Goal: Information Seeking & Learning: Learn about a topic

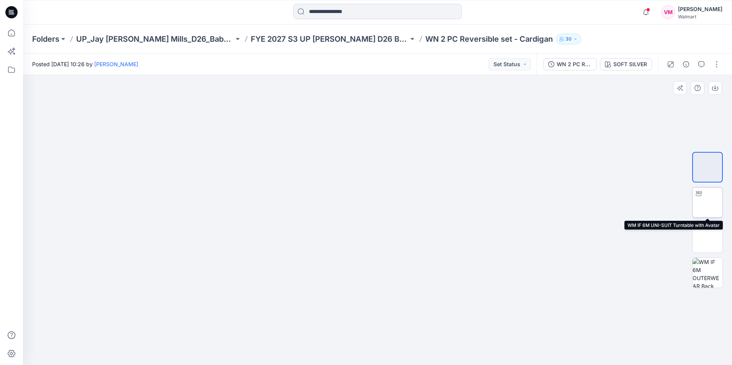
click at [708, 203] on img at bounding box center [708, 203] width 0 height 0
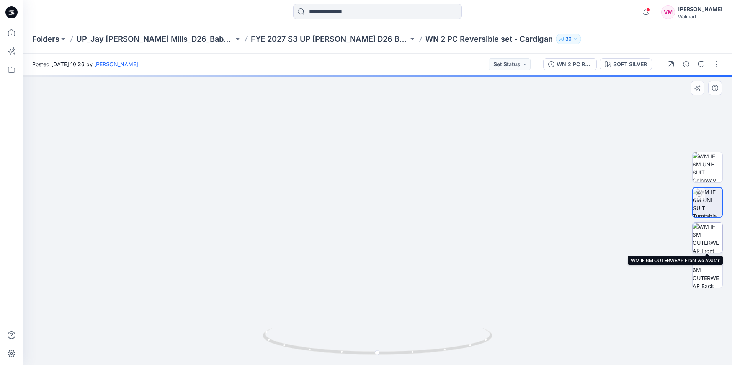
click at [706, 242] on img at bounding box center [708, 238] width 30 height 30
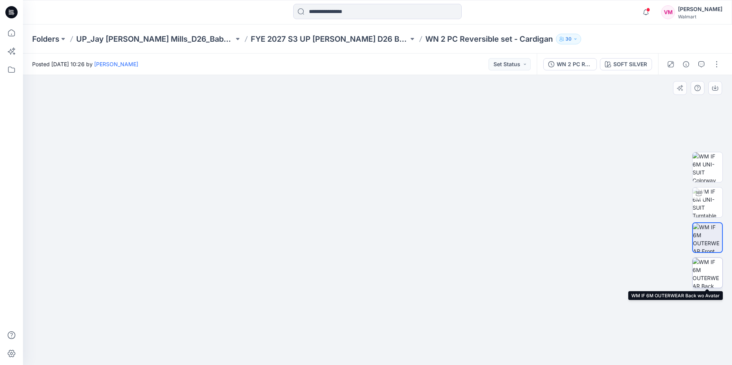
click at [710, 280] on img at bounding box center [708, 273] width 30 height 30
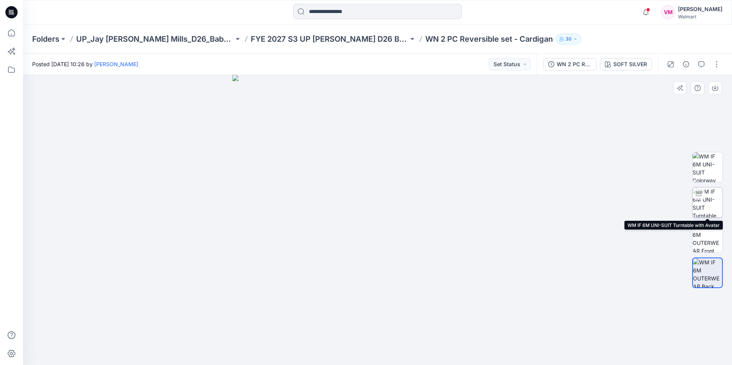
click at [704, 200] on img at bounding box center [708, 203] width 30 height 30
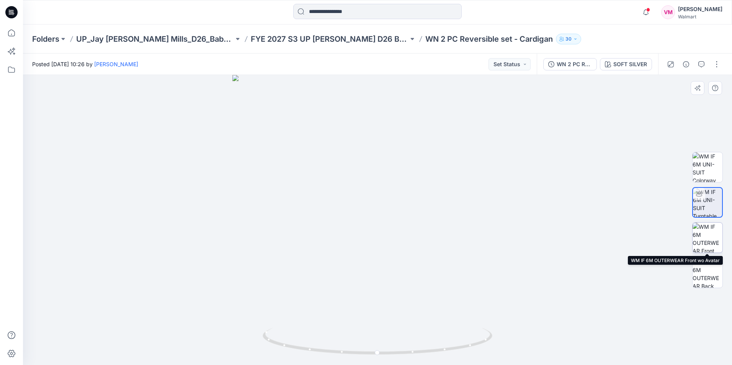
click at [708, 243] on img at bounding box center [708, 238] width 30 height 30
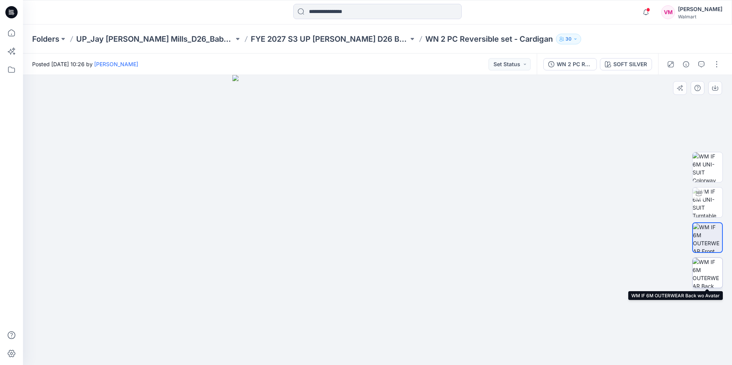
click at [700, 274] on img at bounding box center [708, 273] width 30 height 30
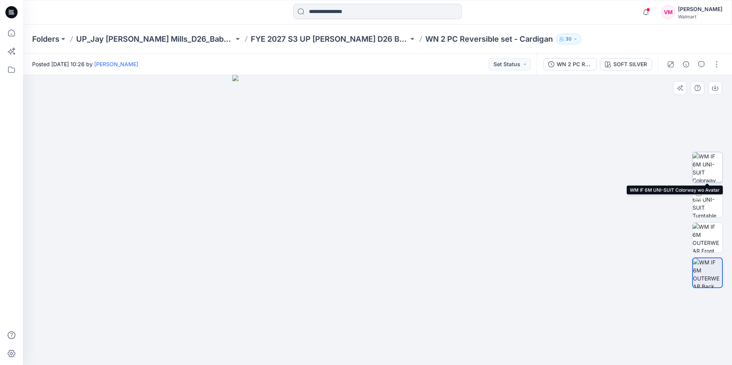
click at [696, 168] on img at bounding box center [708, 167] width 30 height 30
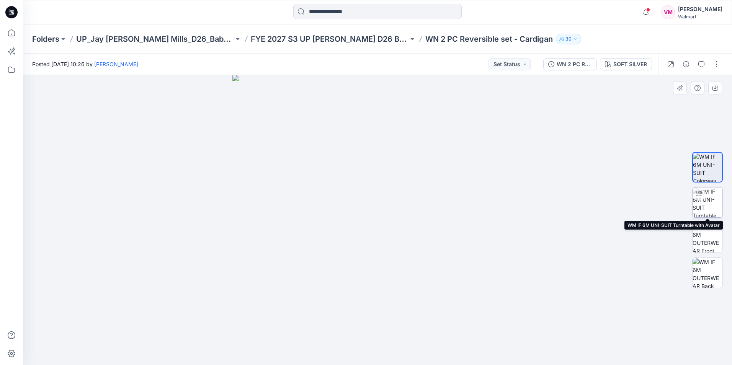
click at [703, 202] on img at bounding box center [708, 203] width 30 height 30
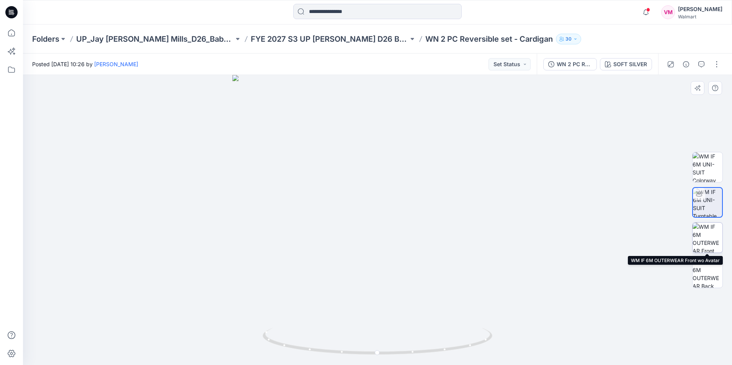
click at [706, 237] on img at bounding box center [708, 238] width 30 height 30
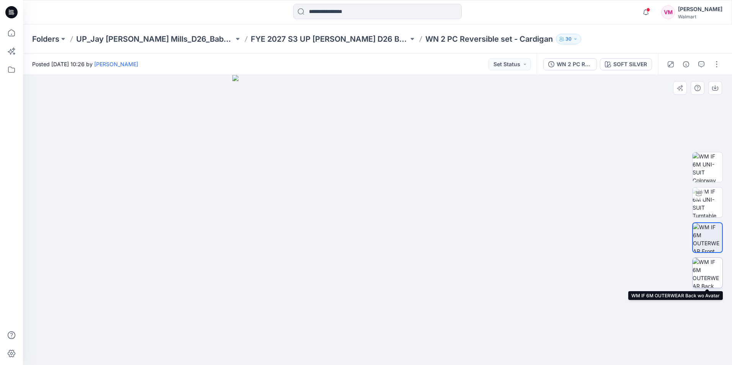
click at [705, 264] on img at bounding box center [708, 273] width 30 height 30
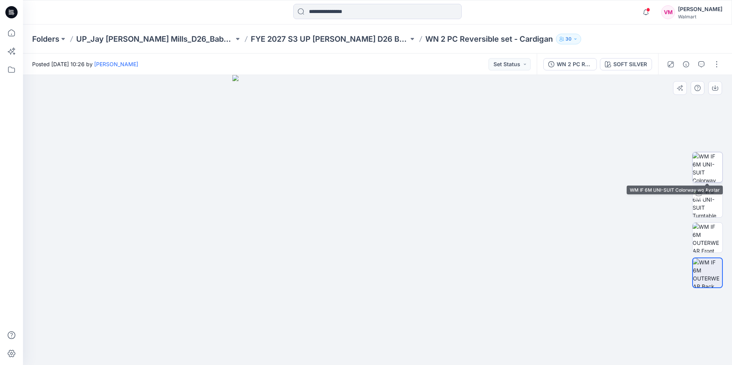
click at [703, 168] on img at bounding box center [708, 167] width 30 height 30
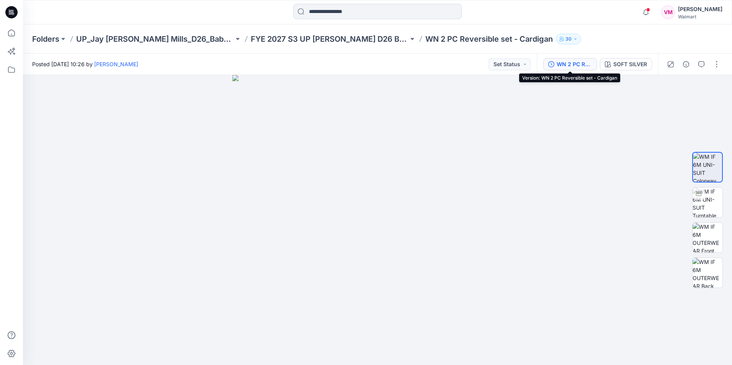
click at [577, 61] on div "WN 2 PC Reversible set - Cardigan" at bounding box center [574, 64] width 35 height 8
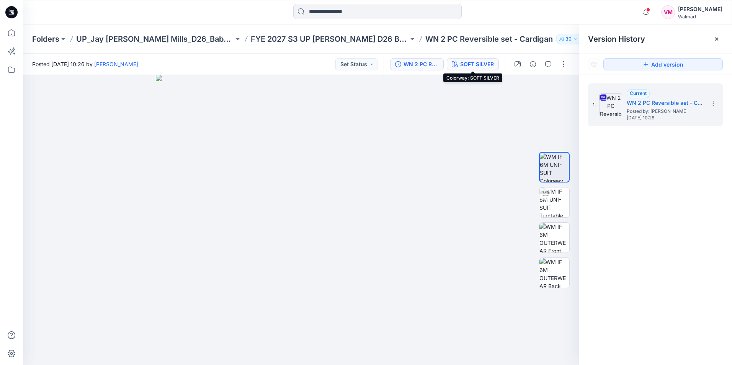
click at [484, 66] on div "SOFT SILVER" at bounding box center [477, 64] width 34 height 8
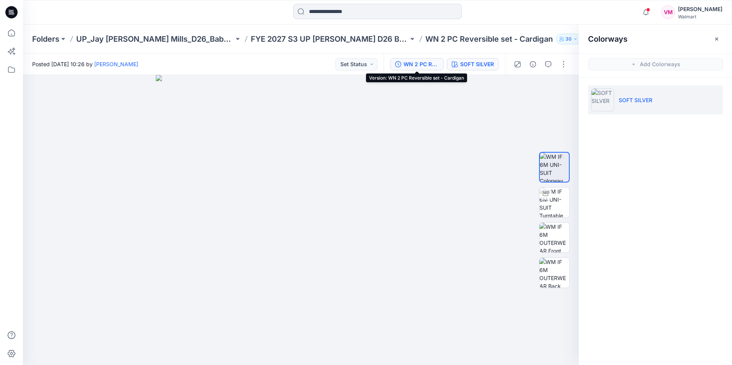
click at [414, 63] on div "WN 2 PC Reversible set - Cardigan" at bounding box center [421, 64] width 35 height 8
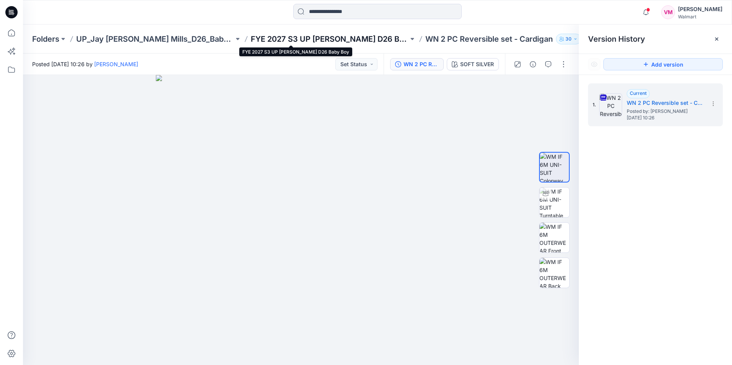
click at [338, 35] on p "FYE 2027 S3 UP [PERSON_NAME] D26 Baby Boy" at bounding box center [330, 39] width 158 height 11
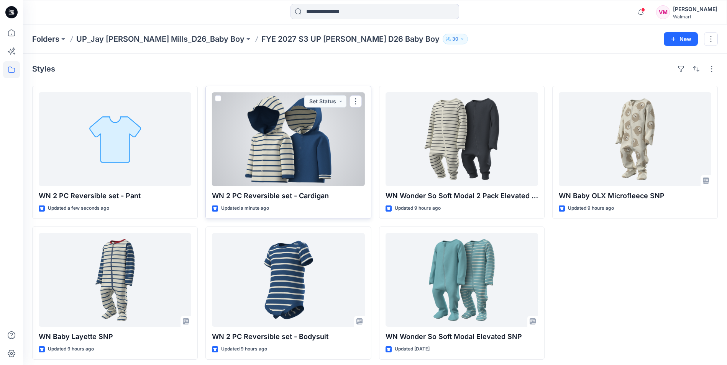
click at [326, 170] on div at bounding box center [288, 139] width 152 height 94
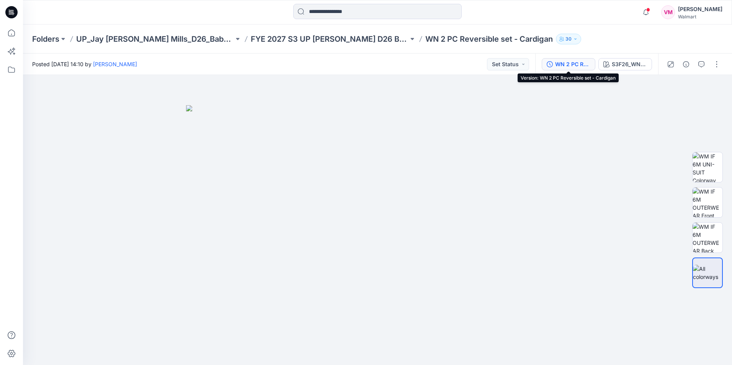
click at [572, 67] on div "WN 2 PC Reversible set - Cardigan" at bounding box center [572, 64] width 35 height 8
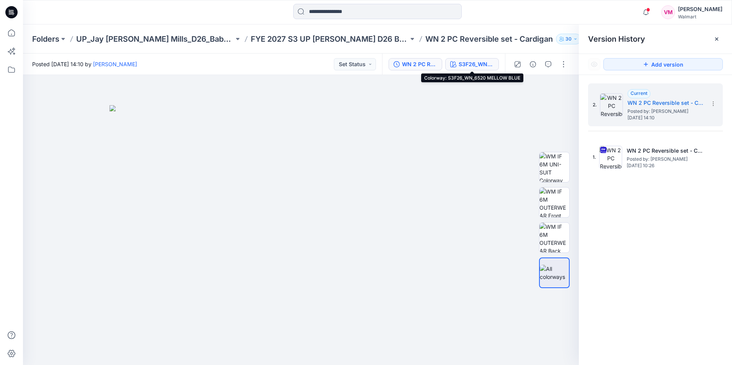
click at [479, 64] on div "S3F26_WN_6520 MELLOW BLUE" at bounding box center [476, 64] width 35 height 8
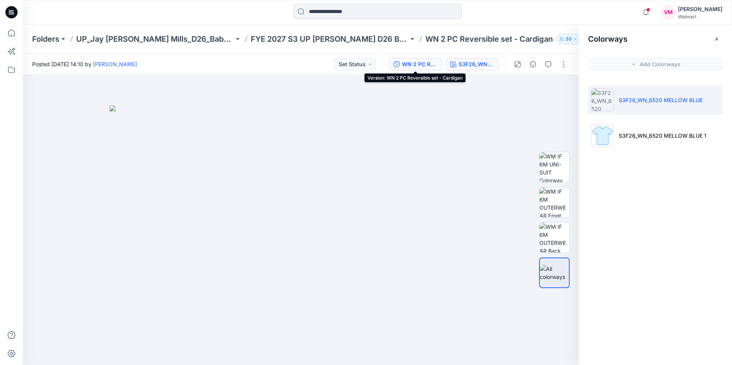
click at [430, 66] on div "WN 2 PC Reversible set - Cardigan" at bounding box center [419, 64] width 35 height 8
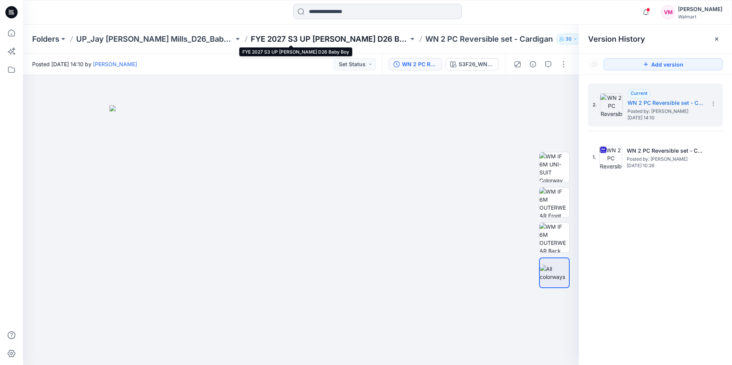
click at [330, 38] on p "FYE 2027 S3 UP [PERSON_NAME] D26 Baby Boy" at bounding box center [330, 39] width 158 height 11
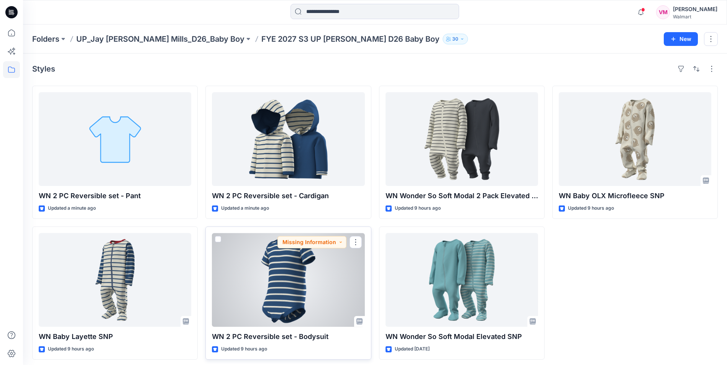
click at [309, 277] on div at bounding box center [288, 280] width 152 height 94
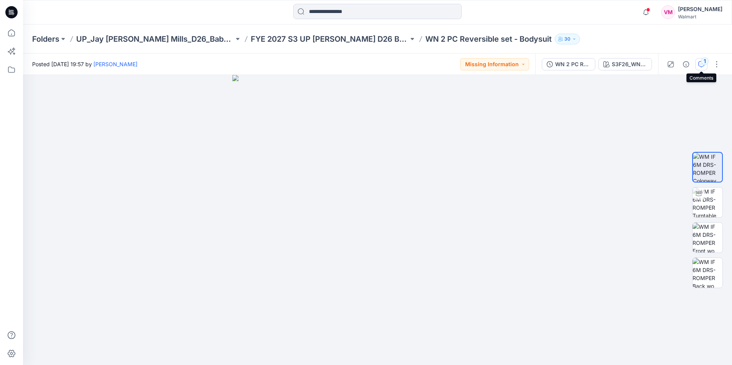
click at [703, 65] on icon "button" at bounding box center [702, 64] width 6 height 6
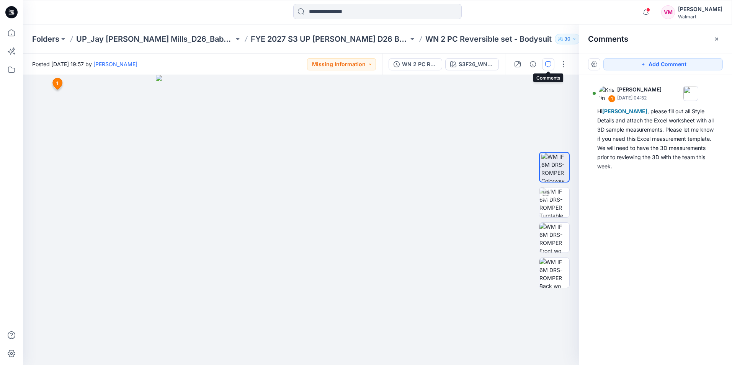
click at [551, 66] on icon "button" at bounding box center [549, 64] width 6 height 6
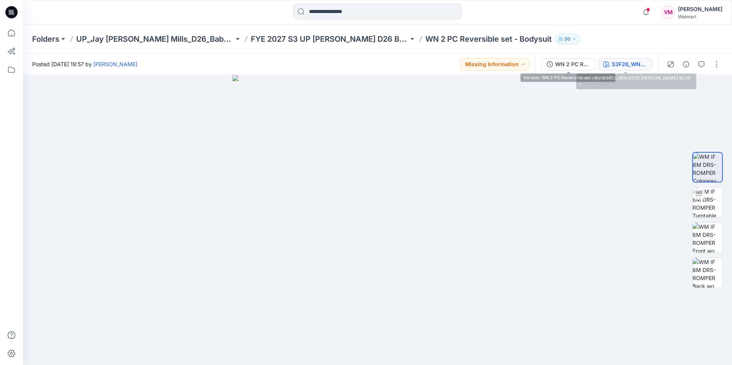
click at [621, 63] on div "S3F26_WN_6520 [PERSON_NAME] BLUE 1" at bounding box center [629, 64] width 35 height 8
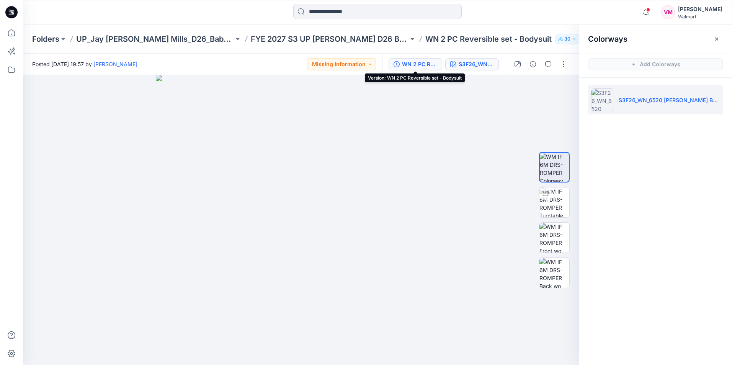
click at [420, 62] on div "WN 2 PC Reversible set - Bodysuit" at bounding box center [419, 64] width 35 height 8
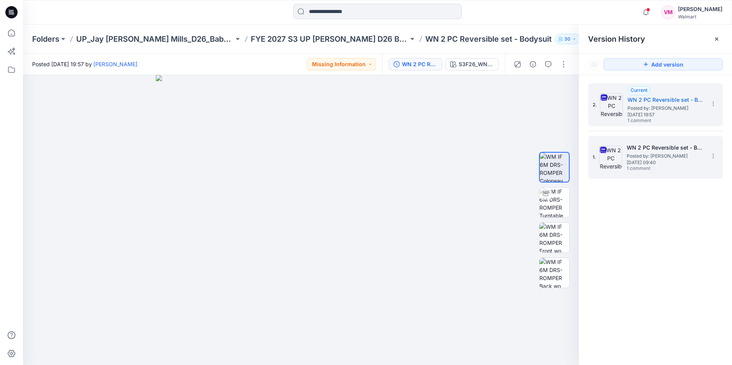
click at [666, 148] on h5 "WN 2 PC Reversible set - Bodysuit" at bounding box center [665, 147] width 77 height 9
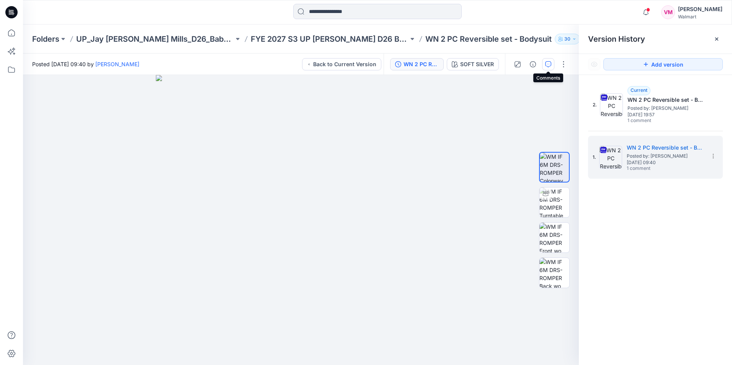
click at [546, 65] on icon "button" at bounding box center [549, 64] width 6 height 6
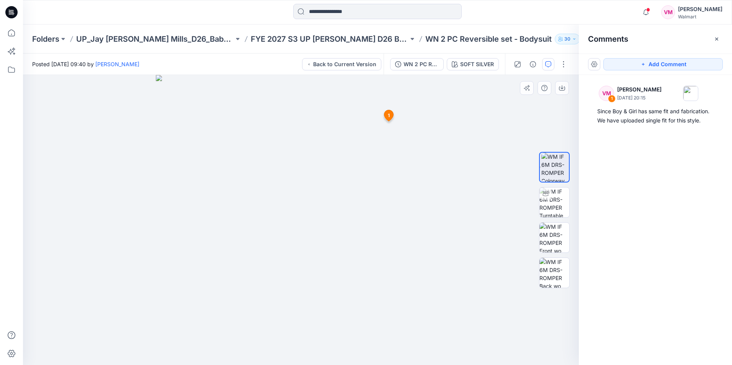
click at [392, 115] on icon at bounding box center [389, 115] width 9 height 11
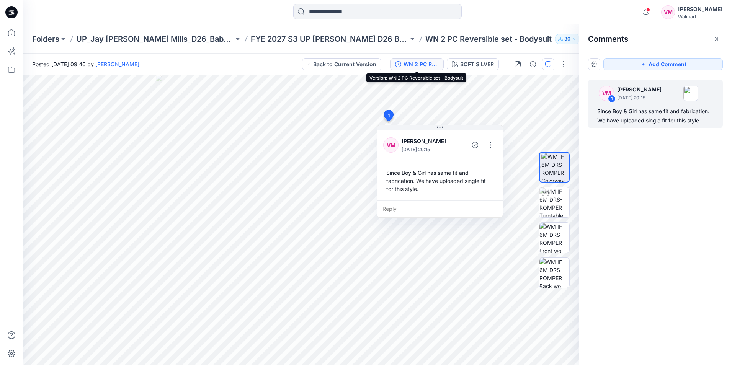
click at [412, 68] on div "WN 2 PC Reversible set - Bodysuit" at bounding box center [421, 64] width 35 height 8
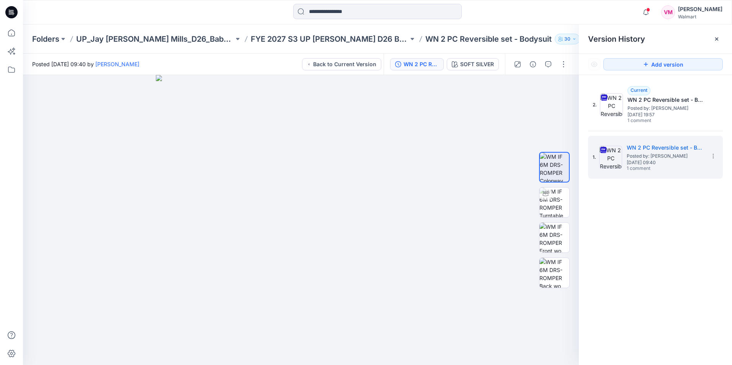
click at [428, 37] on p "WN 2 PC Reversible set - Bodysuit" at bounding box center [489, 39] width 126 height 11
click at [636, 238] on div "2. Current WN 2 PC Reversible set - Bodysuit Posted by: [PERSON_NAME] [DATE] 19…" at bounding box center [655, 225] width 153 height 301
click at [468, 62] on div "SOFT SILVER" at bounding box center [477, 64] width 34 height 8
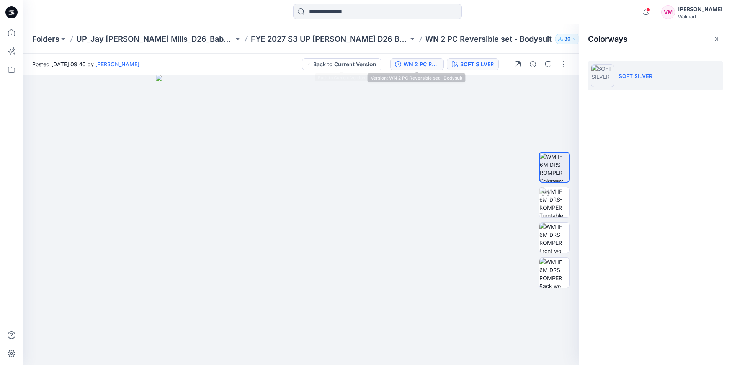
click at [430, 63] on div "WN 2 PC Reversible set - Bodysuit" at bounding box center [421, 64] width 35 height 8
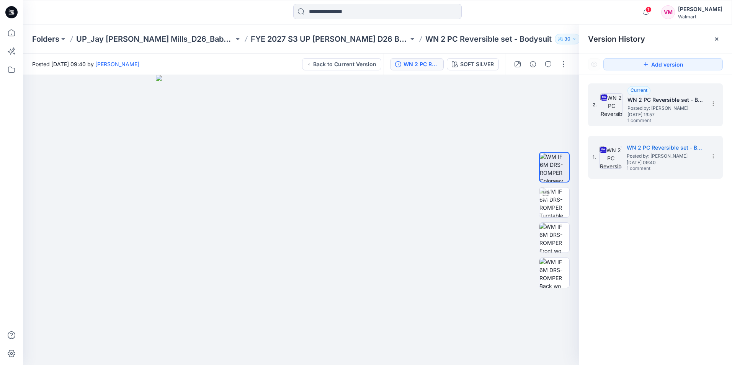
click at [703, 109] on span "Posted by: [PERSON_NAME]" at bounding box center [666, 109] width 77 height 8
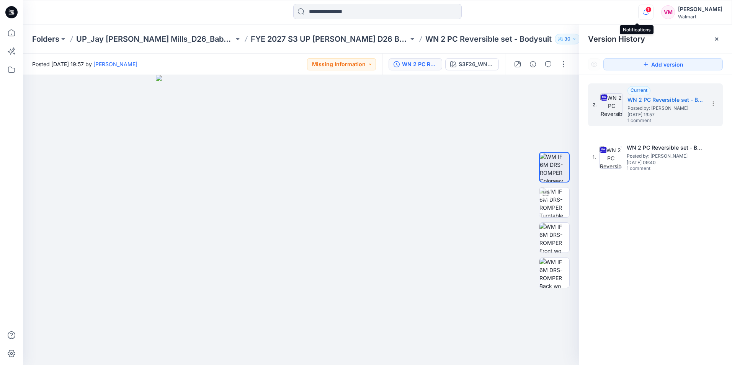
click at [639, 13] on icon "button" at bounding box center [646, 12] width 15 height 15
click at [687, 237] on div "2. Current WN 2 PC Reversible set - Bodysuit Posted by: [PERSON_NAME] [DATE] 19…" at bounding box center [655, 225] width 153 height 301
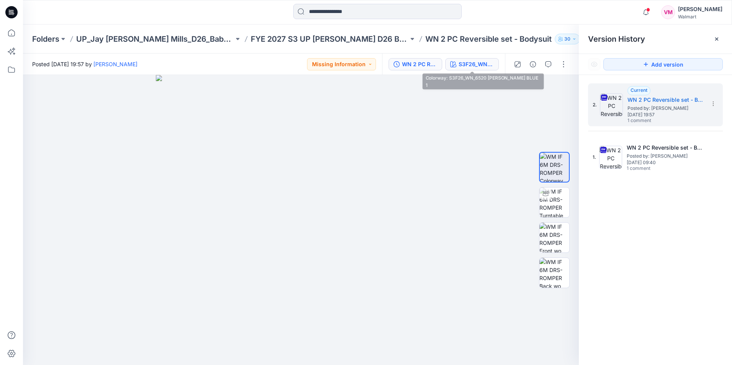
click at [472, 62] on div "S3F26_WN_6520 [PERSON_NAME] BLUE 1" at bounding box center [476, 64] width 35 height 8
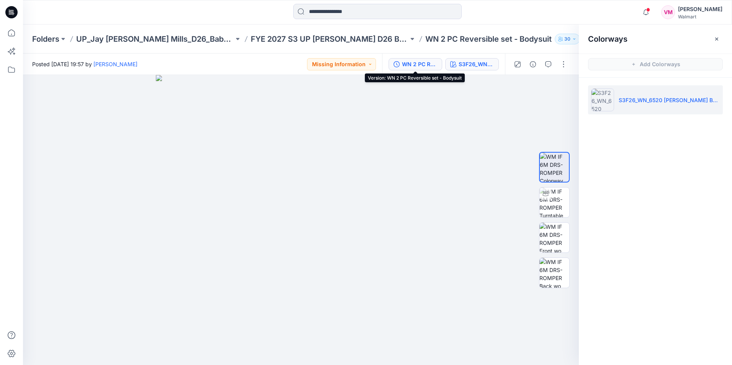
click at [415, 63] on div "WN 2 PC Reversible set - Bodysuit" at bounding box center [419, 64] width 35 height 8
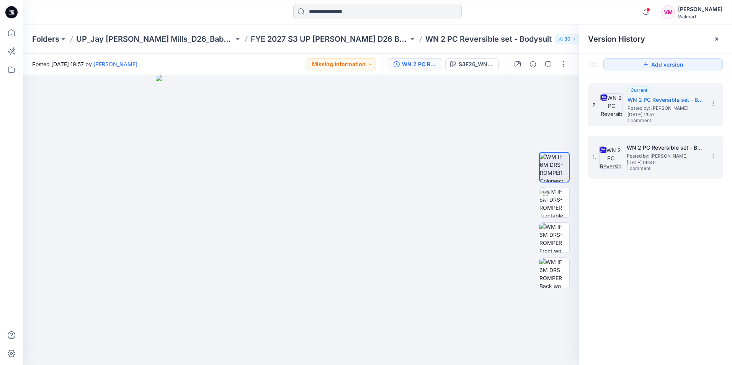
click at [664, 158] on span "Posted by: [PERSON_NAME]" at bounding box center [665, 156] width 77 height 8
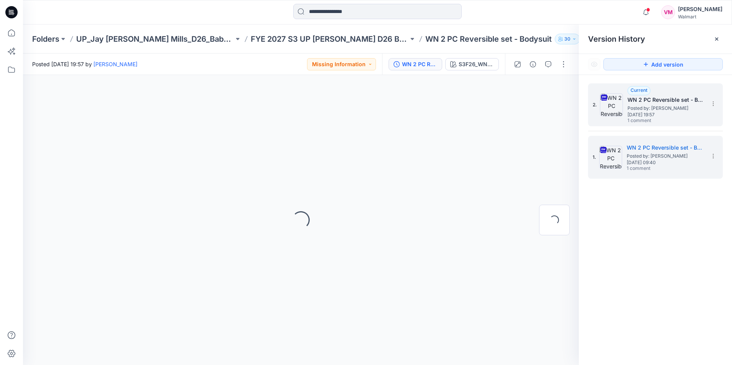
click at [641, 110] on span "Posted by: [PERSON_NAME]" at bounding box center [666, 109] width 77 height 8
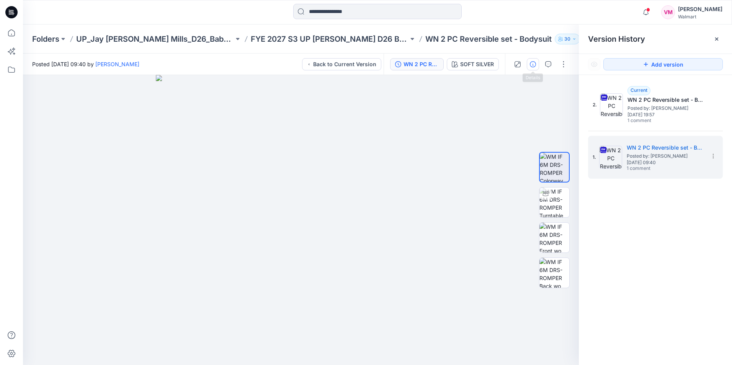
click at [535, 63] on icon "button" at bounding box center [533, 64] width 6 height 6
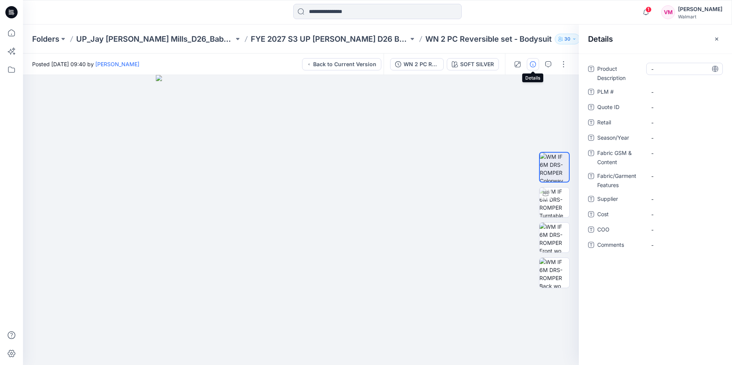
click at [662, 67] on Description "-" at bounding box center [685, 69] width 67 height 8
drag, startPoint x: 388, startPoint y: 38, endPoint x: 516, endPoint y: 45, distance: 127.7
click at [516, 45] on div "Folders UP_Jay [PERSON_NAME] Mills_D26_Baby Boy FYE 2027 S3 UP [PERSON_NAME] D2…" at bounding box center [377, 39] width 709 height 29
copy div "WN 2 PC Reversible set - Bodysuit 30"
click at [653, 72] on Description "-" at bounding box center [685, 69] width 67 height 8
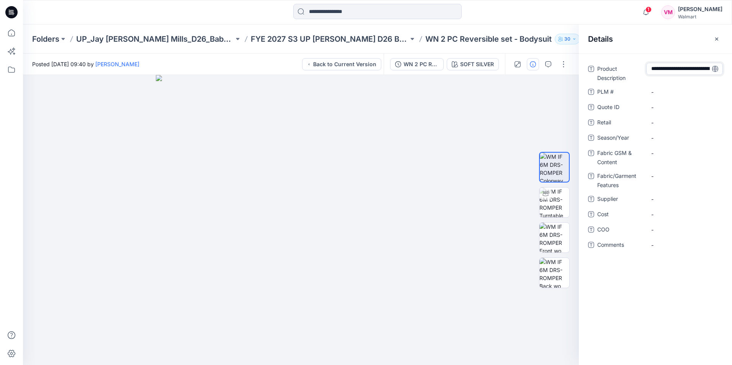
scroll to position [29, 0]
click at [668, 69] on textarea "**********" at bounding box center [685, 69] width 77 height 12
type textarea "**********"
click at [661, 137] on span "-" at bounding box center [685, 138] width 67 height 8
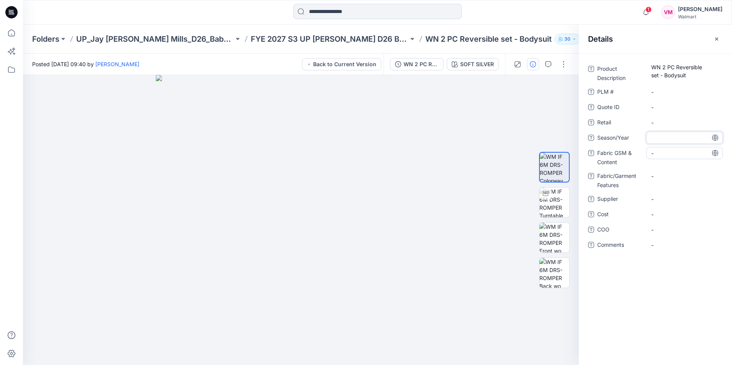
click at [660, 156] on Content "-" at bounding box center [685, 153] width 67 height 8
click at [661, 135] on span "-" at bounding box center [685, 138] width 67 height 8
click at [659, 156] on Content "-" at bounding box center [685, 153] width 67 height 8
type textarea "******"
click at [662, 173] on Features "-" at bounding box center [685, 176] width 67 height 8
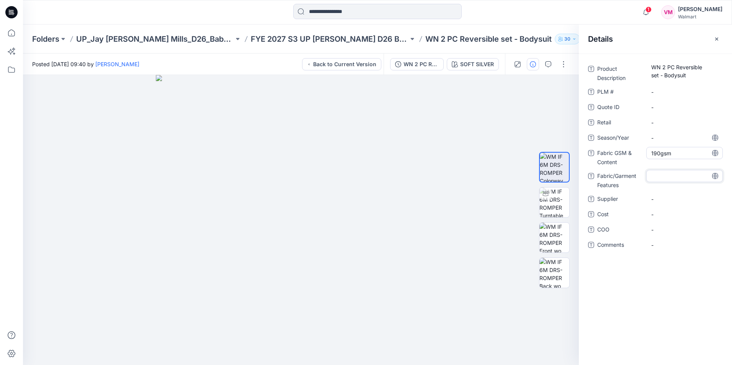
click at [662, 153] on Content "190gsm" at bounding box center [685, 153] width 67 height 8
type textarea "**********"
click at [683, 157] on Content "190gsm" at bounding box center [685, 153] width 67 height 8
type textarea "**********"
click at [666, 172] on Features "-" at bounding box center [685, 176] width 67 height 8
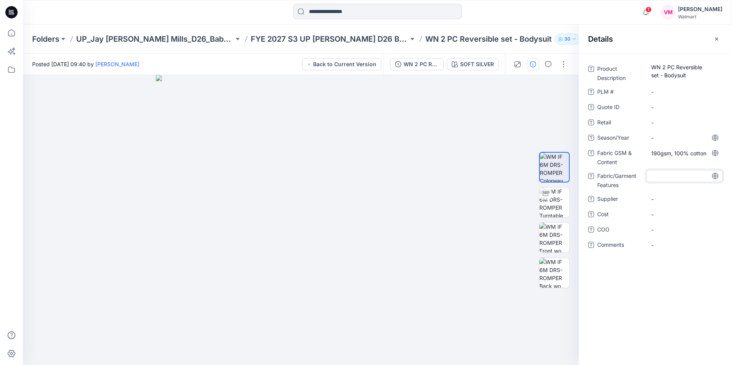
click at [662, 176] on textarea at bounding box center [685, 176] width 77 height 12
type textarea "*******"
click at [684, 157] on div "190gsm, 100% cotton" at bounding box center [685, 153] width 77 height 12
click at [686, 174] on Features "1x1 Rib" at bounding box center [685, 176] width 67 height 8
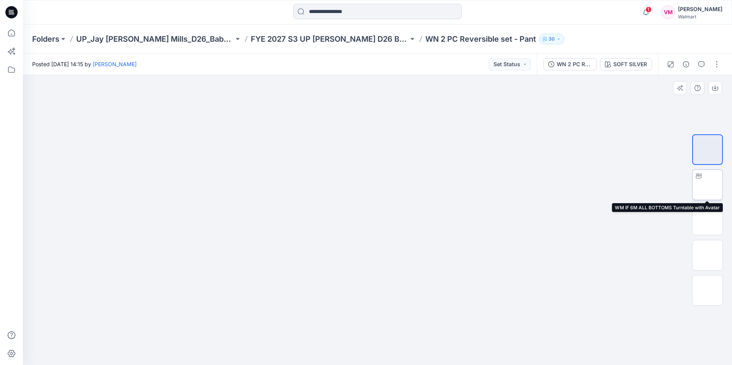
click at [708, 185] on img at bounding box center [708, 185] width 0 height 0
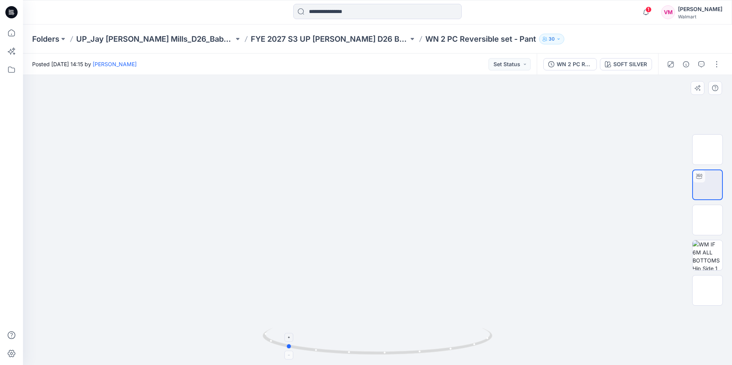
drag, startPoint x: 448, startPoint y: 352, endPoint x: 356, endPoint y: 347, distance: 91.7
click at [356, 347] on icon at bounding box center [379, 342] width 232 height 29
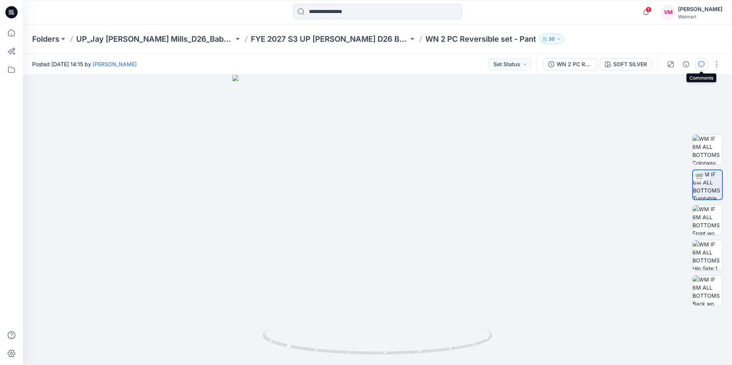
click at [696, 60] on button "button" at bounding box center [702, 64] width 12 height 12
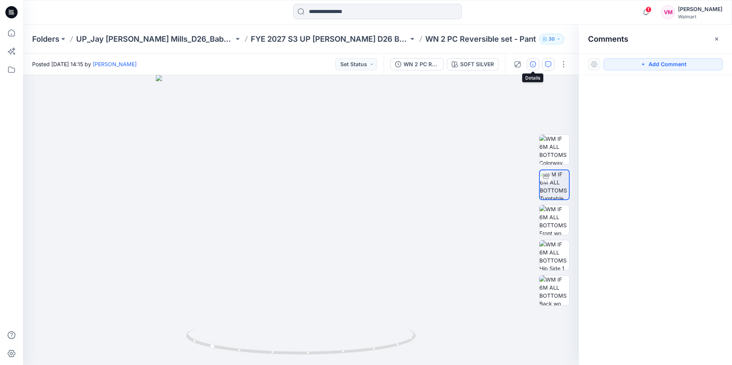
click at [539, 66] on button "button" at bounding box center [533, 64] width 12 height 12
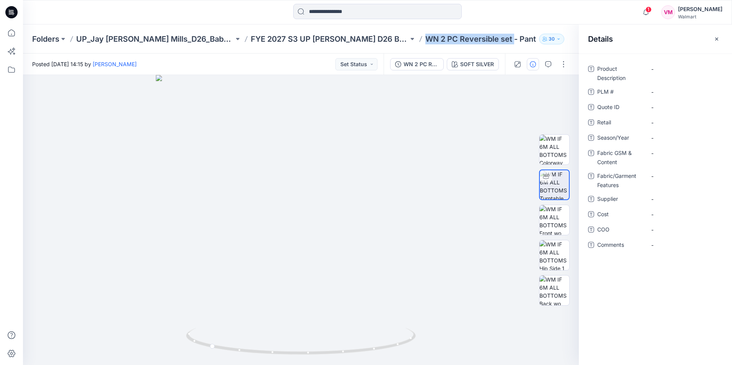
drag, startPoint x: 387, startPoint y: 42, endPoint x: 475, endPoint y: 39, distance: 87.8
click at [475, 39] on p "WN 2 PC Reversible set - Pant" at bounding box center [481, 39] width 111 height 11
copy p "WN 2 PC Reversible set"
click at [676, 67] on Description "-" at bounding box center [685, 69] width 67 height 8
type textarea "**********"
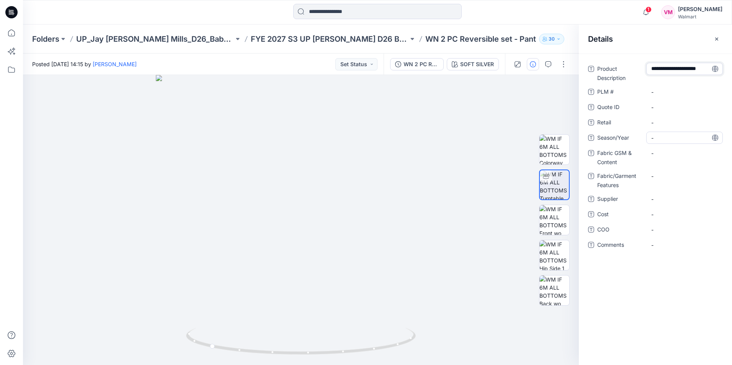
click at [659, 141] on span "-" at bounding box center [685, 138] width 67 height 8
click at [334, 45] on div "Folders UP_Jay Jay Mills_D26_Baby Boy FYE 2027 S3 UP Jay Jay Mills D26 Baby Boy…" at bounding box center [377, 39] width 709 height 29
click at [331, 38] on p "FYE 2027 S3 UP [PERSON_NAME] D26 Baby Boy" at bounding box center [330, 39] width 158 height 11
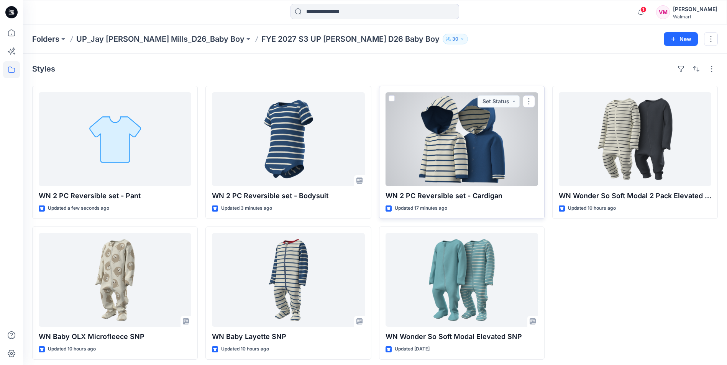
click at [475, 146] on div at bounding box center [461, 139] width 152 height 94
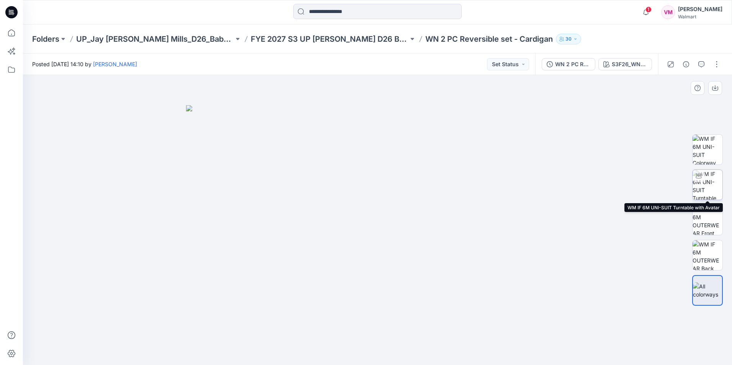
click at [696, 190] on img at bounding box center [708, 185] width 30 height 30
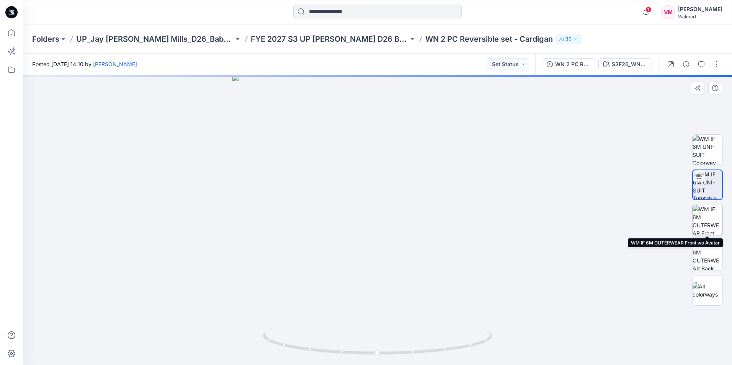
click at [705, 217] on img at bounding box center [708, 220] width 30 height 30
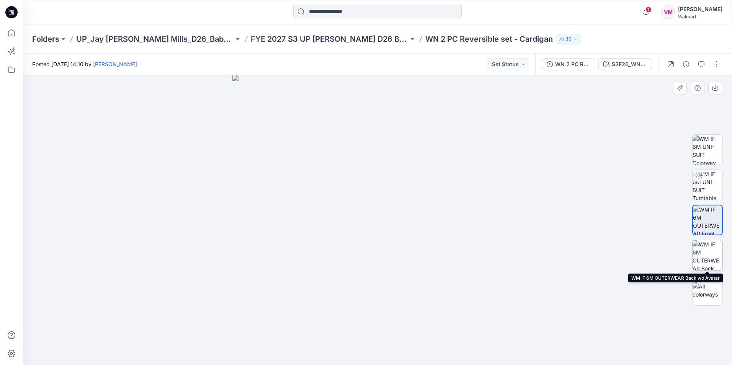
click at [711, 253] on img at bounding box center [708, 256] width 30 height 30
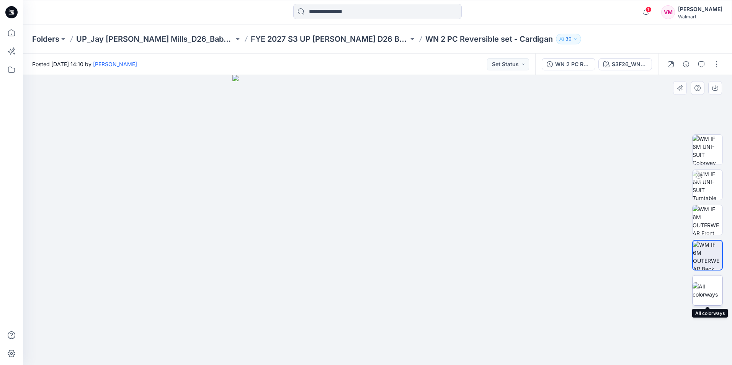
click at [709, 287] on img at bounding box center [708, 291] width 30 height 16
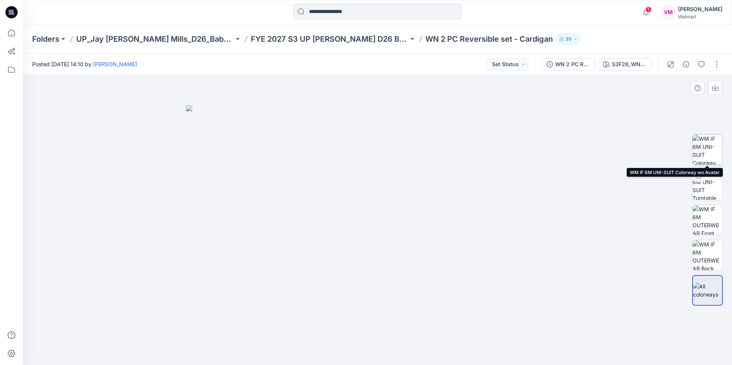
click at [704, 156] on img at bounding box center [708, 150] width 30 height 30
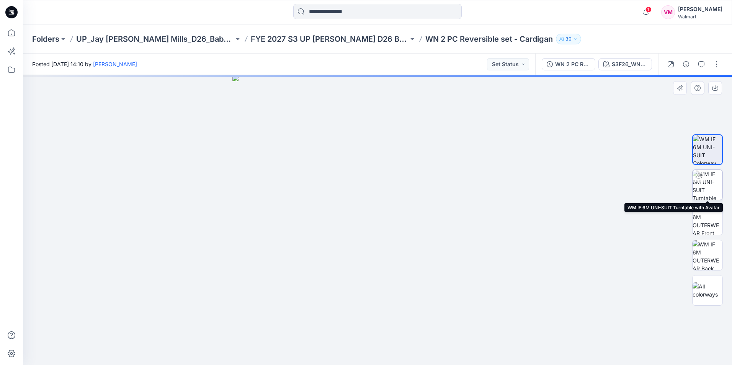
click at [706, 193] on img at bounding box center [708, 185] width 30 height 30
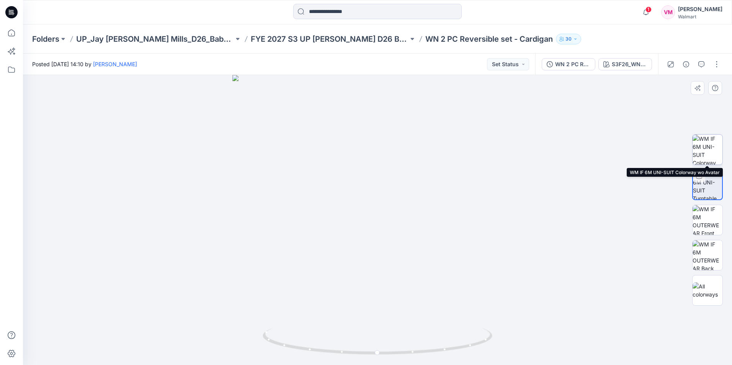
click at [702, 157] on img at bounding box center [708, 150] width 30 height 30
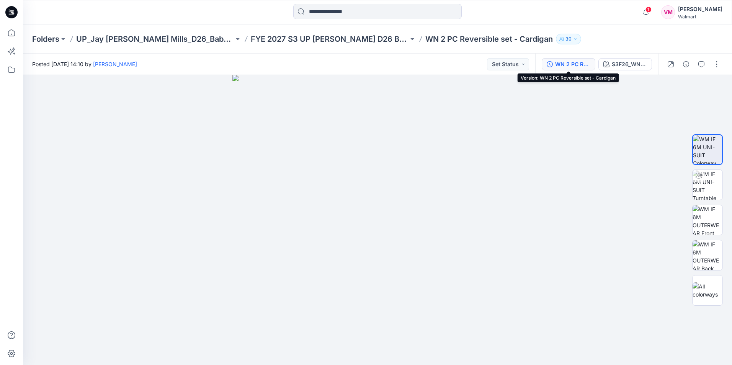
click at [576, 65] on div "WN 2 PC Reversible set - Cardigan" at bounding box center [572, 64] width 35 height 8
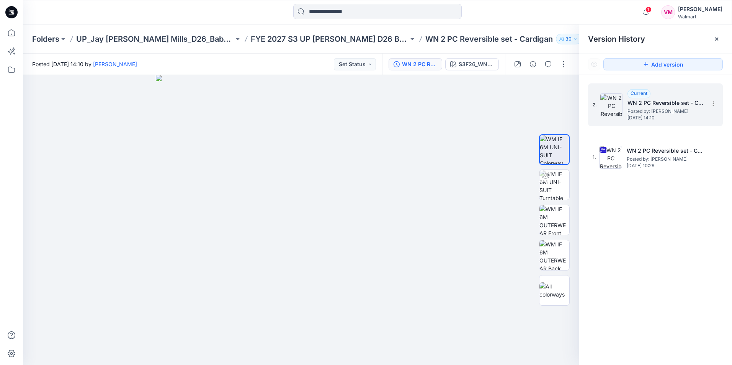
click at [634, 111] on span "Posted by: [PERSON_NAME]" at bounding box center [666, 112] width 77 height 8
click at [315, 40] on p "FYE 2027 S3 UP [PERSON_NAME] D26 Baby Boy" at bounding box center [330, 39] width 158 height 11
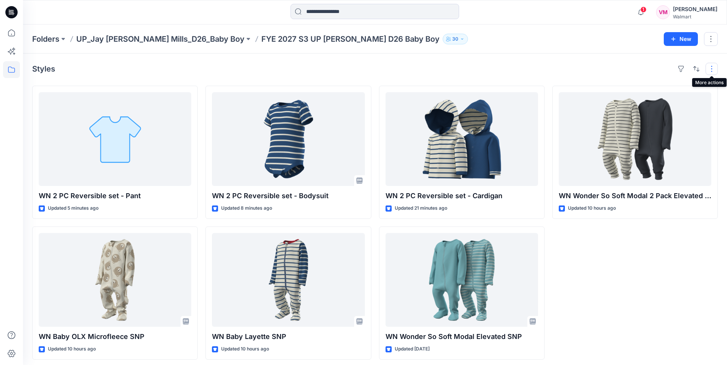
click at [708, 73] on button "button" at bounding box center [711, 69] width 12 height 12
click at [616, 281] on div "WN Wonder So Soft Modal 2 Pack Elevated COVERALL Updated 10 hours ago" at bounding box center [634, 223] width 165 height 274
click at [154, 42] on p "UP_Jay [PERSON_NAME] Mills_D26_Baby Boy" at bounding box center [160, 39] width 168 height 11
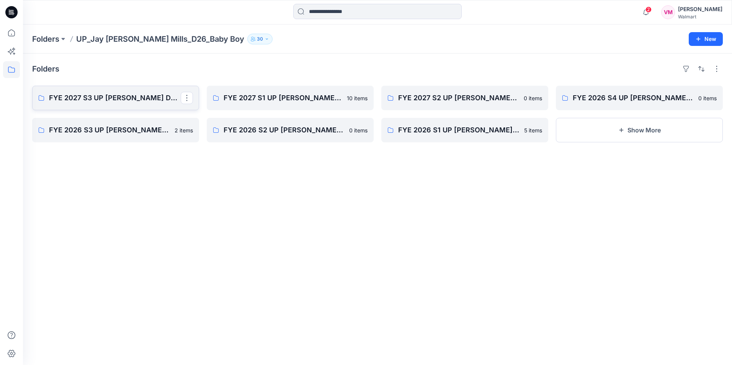
click at [107, 98] on p "FYE 2027 S3 UP [PERSON_NAME] D26 Baby Boy" at bounding box center [115, 98] width 132 height 11
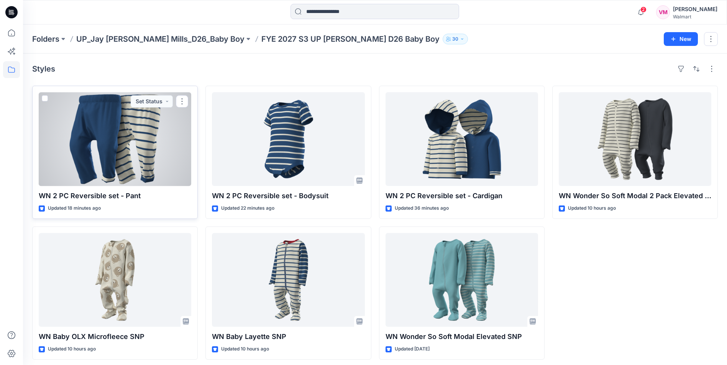
click at [144, 147] on div at bounding box center [115, 139] width 152 height 94
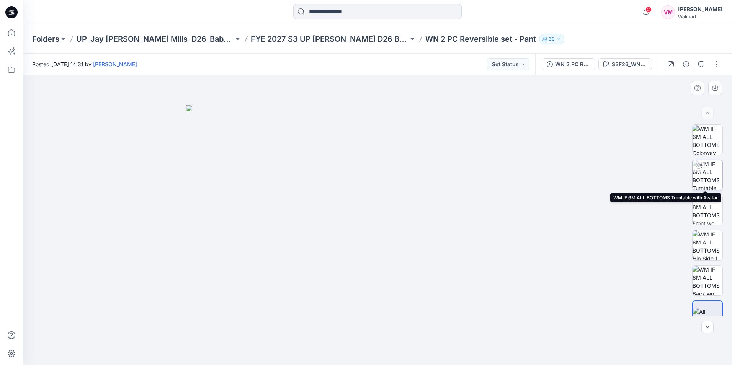
click at [704, 176] on img at bounding box center [708, 175] width 30 height 30
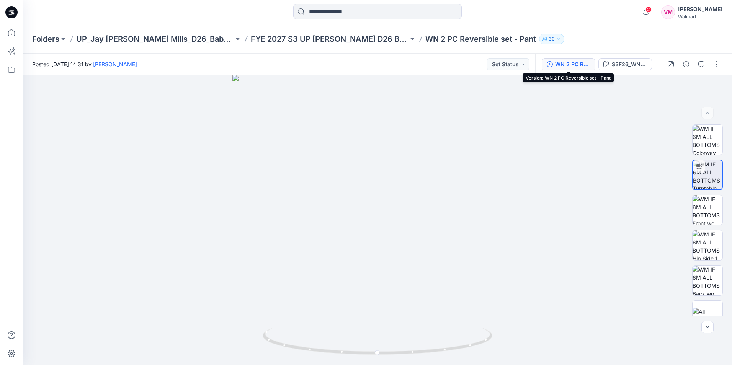
click at [584, 60] on div "WN 2 PC Reversible set - Pant" at bounding box center [572, 64] width 35 height 8
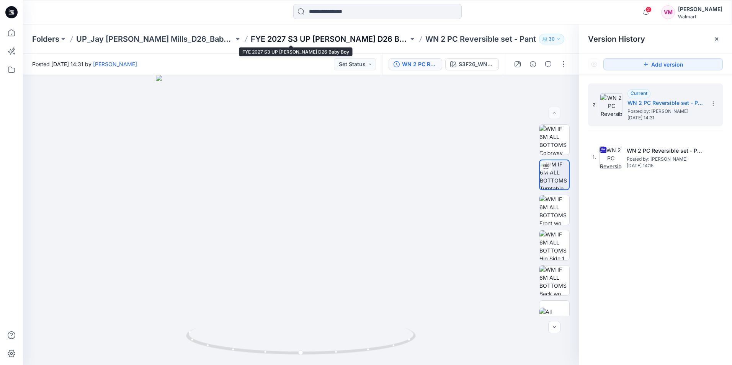
click at [325, 40] on p "FYE 2027 S3 UP [PERSON_NAME] D26 Baby Boy" at bounding box center [330, 39] width 158 height 11
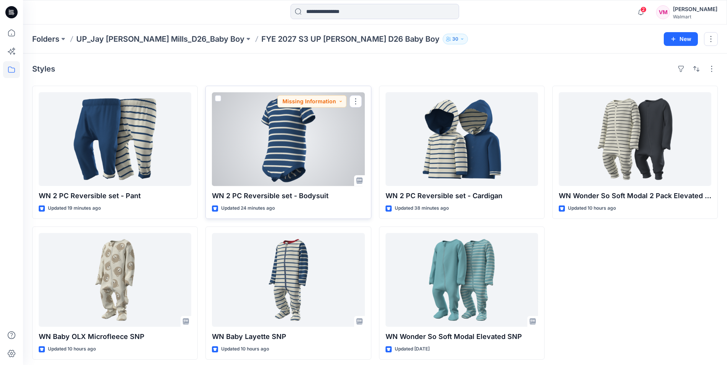
click at [299, 144] on div at bounding box center [288, 139] width 152 height 94
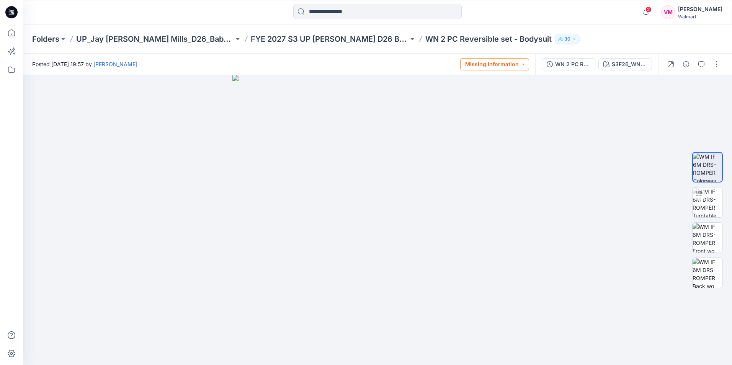
click at [484, 67] on button "Missing Information" at bounding box center [494, 64] width 69 height 12
click at [660, 151] on div at bounding box center [377, 220] width 709 height 290
click at [706, 67] on button "button" at bounding box center [702, 64] width 12 height 12
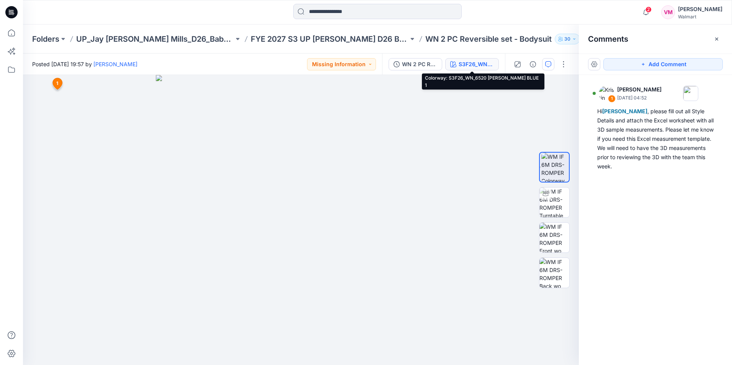
click at [463, 64] on div "S3F26_WN_6520 [PERSON_NAME] BLUE 1" at bounding box center [476, 64] width 35 height 8
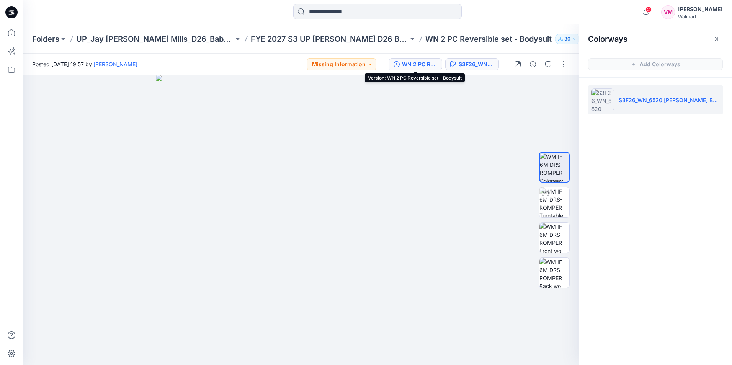
click at [412, 62] on div "WN 2 PC Reversible set - Bodysuit" at bounding box center [419, 64] width 35 height 8
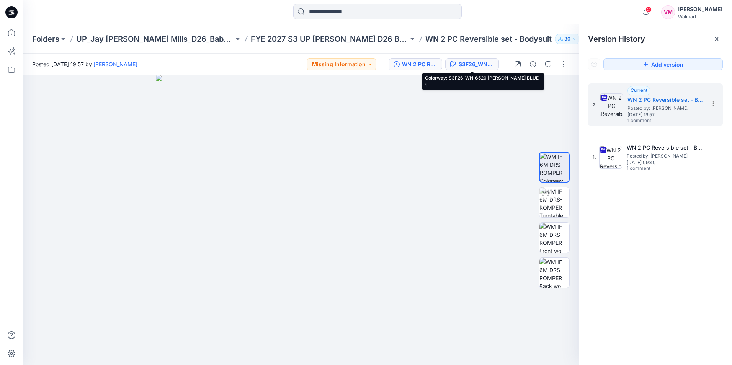
click at [481, 65] on div "S3F26_WN_6520 [PERSON_NAME] BLUE 1" at bounding box center [476, 64] width 35 height 8
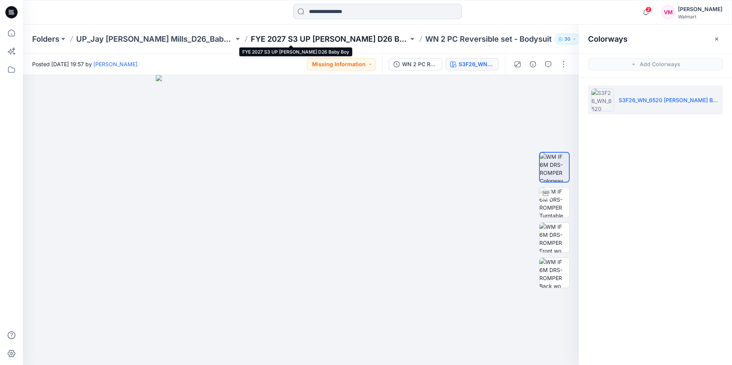
click at [334, 38] on p "FYE 2027 S3 UP [PERSON_NAME] D26 Baby Boy" at bounding box center [330, 39] width 158 height 11
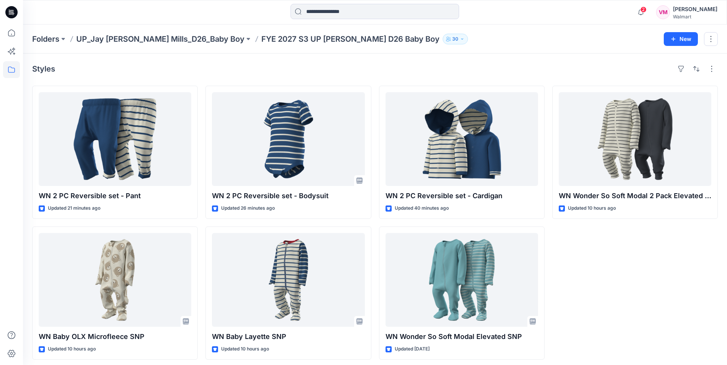
click at [601, 265] on div "WN Wonder So Soft Modal 2 Pack Elevated COVERALL Updated 10 hours ago" at bounding box center [634, 223] width 165 height 274
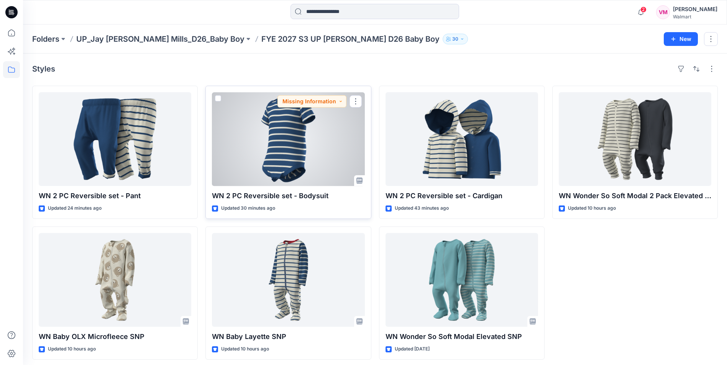
click at [313, 144] on div at bounding box center [288, 139] width 152 height 94
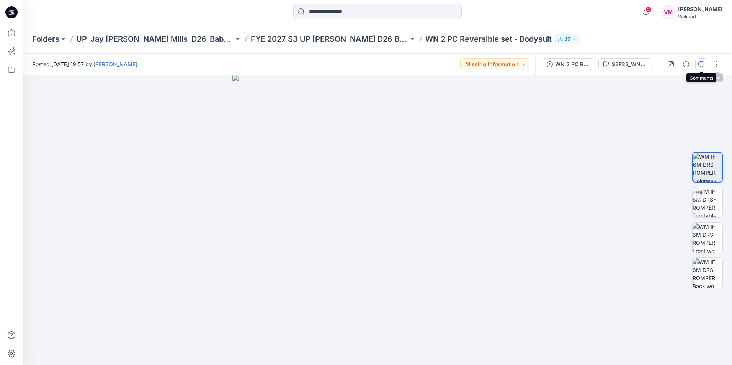
click at [704, 64] on icon "button" at bounding box center [702, 64] width 6 height 6
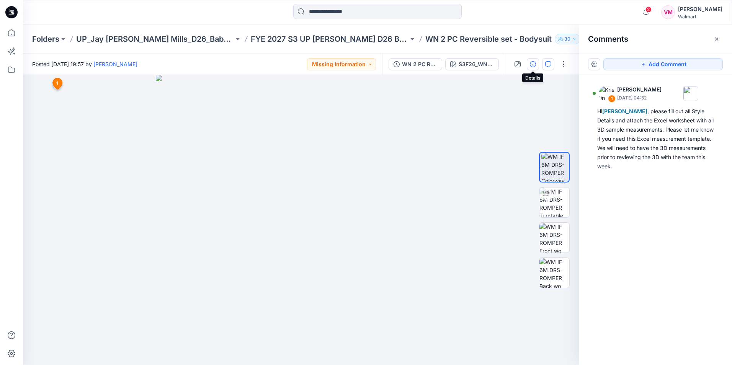
click at [533, 67] on button "button" at bounding box center [533, 64] width 12 height 12
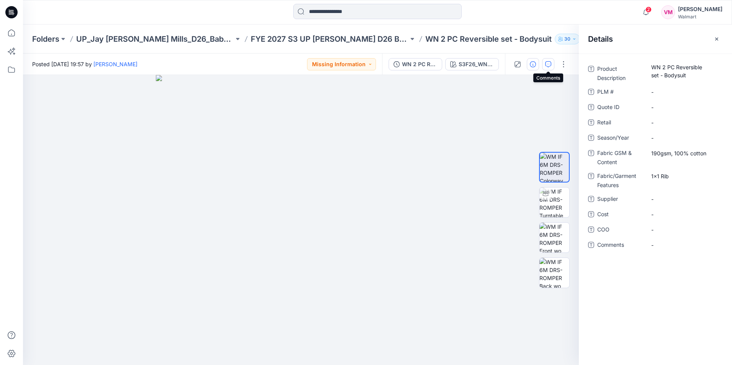
click at [545, 67] on button "button" at bounding box center [548, 64] width 12 height 12
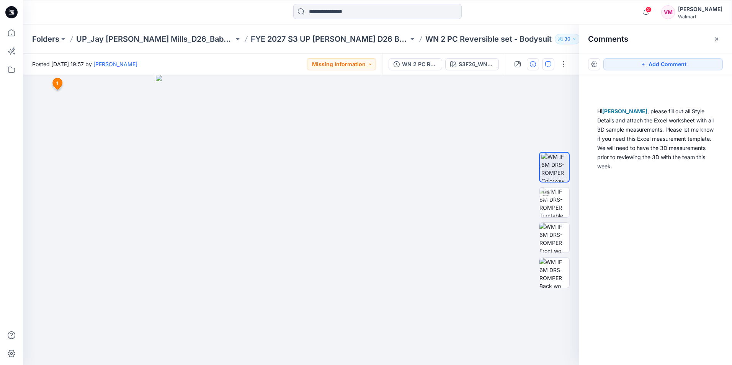
click at [537, 66] on button "button" at bounding box center [533, 64] width 12 height 12
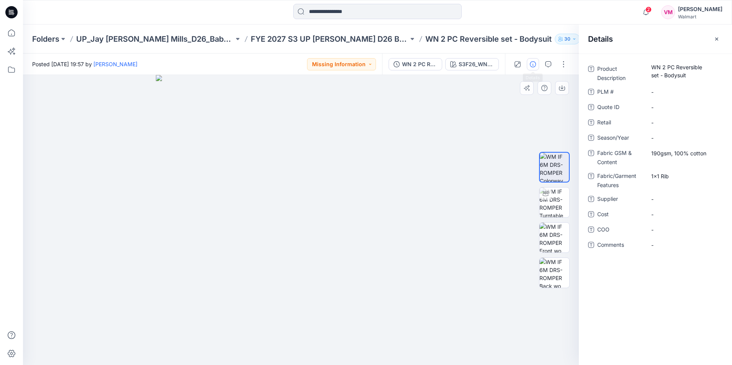
click at [369, 158] on img at bounding box center [301, 220] width 290 height 290
click at [717, 35] on button "button" at bounding box center [717, 39] width 12 height 12
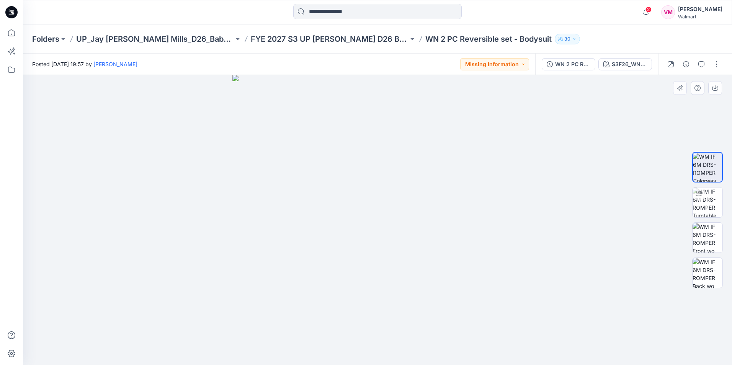
click at [401, 139] on img at bounding box center [378, 220] width 290 height 290
